Goal: Find specific page/section: Find specific page/section

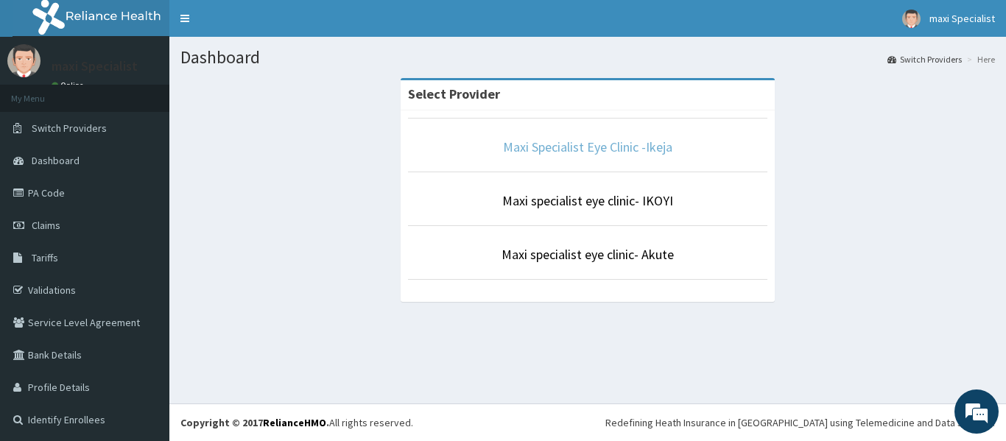
click at [601, 150] on link "Maxi Specialist Eye Clinic -Ikeja" at bounding box center [587, 146] width 169 height 17
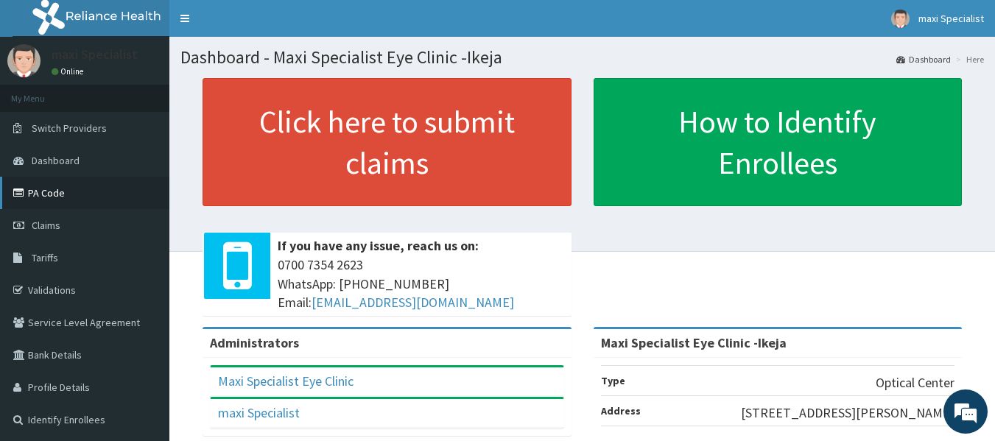
click at [69, 194] on link "PA Code" at bounding box center [84, 193] width 169 height 32
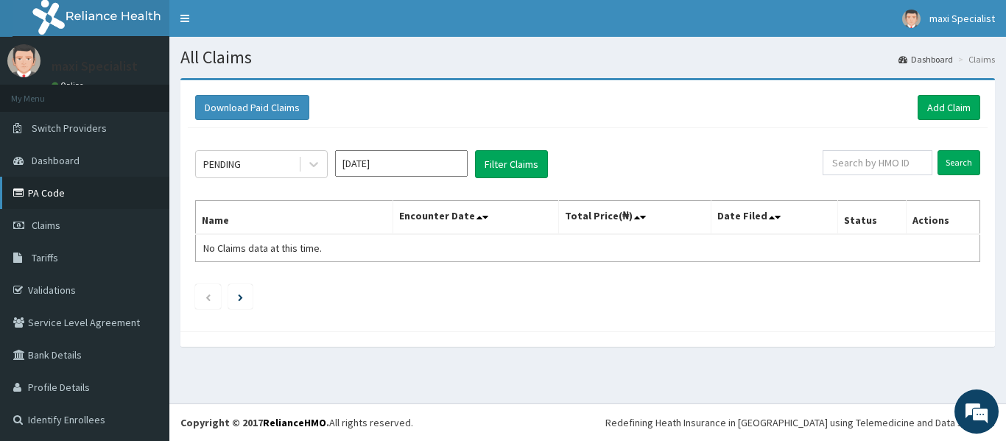
click at [80, 199] on link "PA Code" at bounding box center [84, 193] width 169 height 32
